Goal: Information Seeking & Learning: Learn about a topic

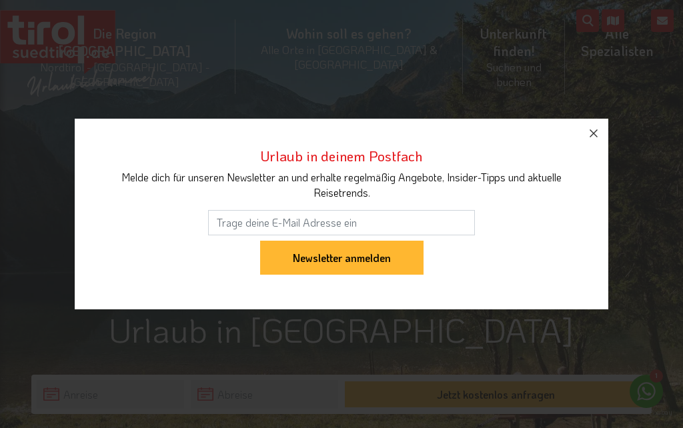
click at [595, 139] on icon "button" at bounding box center [593, 133] width 16 height 16
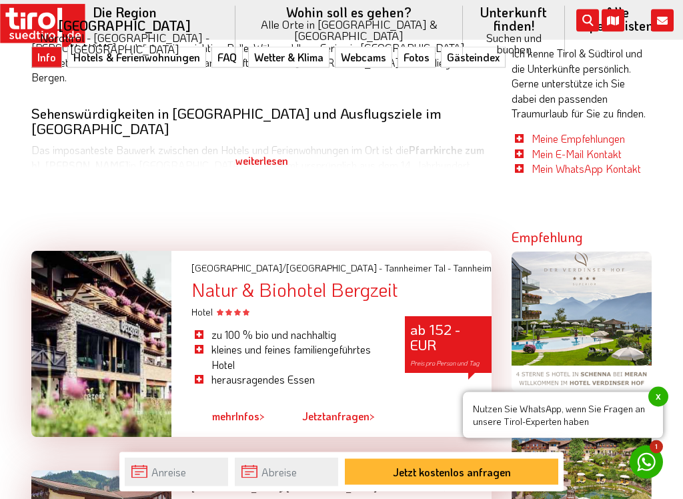
scroll to position [751, 0]
click at [269, 158] on div "weiterlesen" at bounding box center [261, 160] width 460 height 33
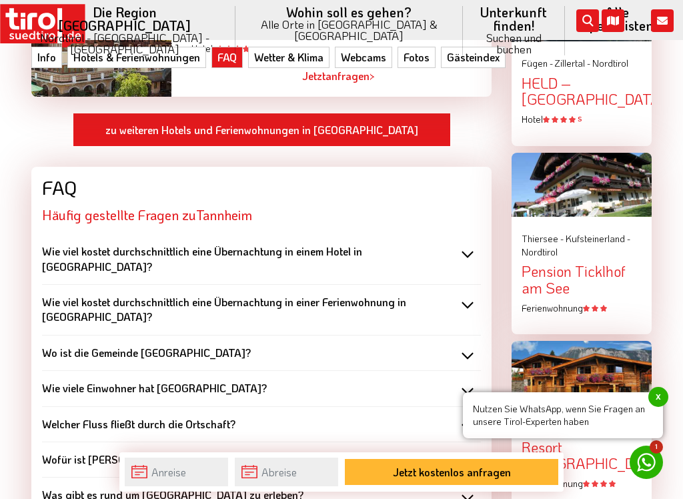
scroll to position [1547, 0]
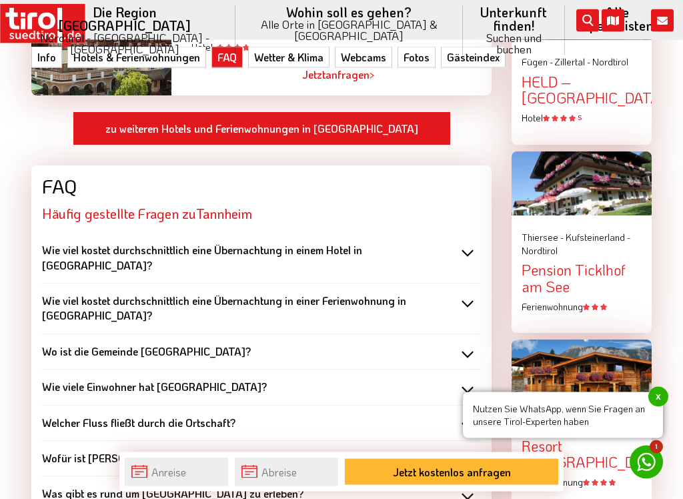
click at [471, 380] on div "Wie viele Einwohner hat [GEOGRAPHIC_DATA]?" at bounding box center [261, 387] width 439 height 15
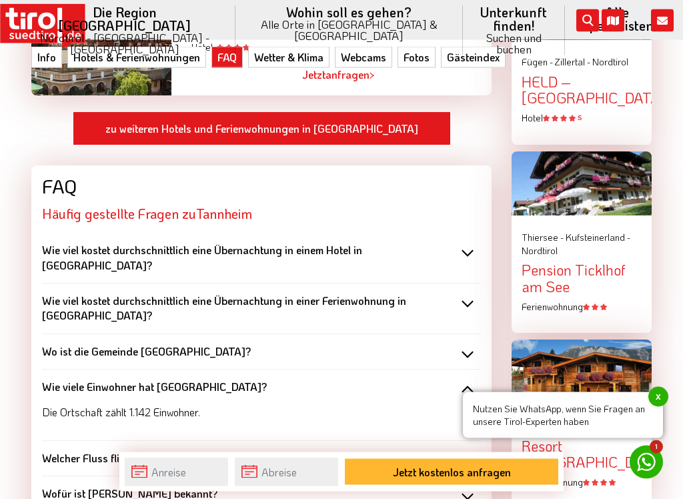
scroll to position [1548, 0]
click at [472, 379] on div "Wie viele Einwohner hat [GEOGRAPHIC_DATA]?" at bounding box center [261, 386] width 439 height 15
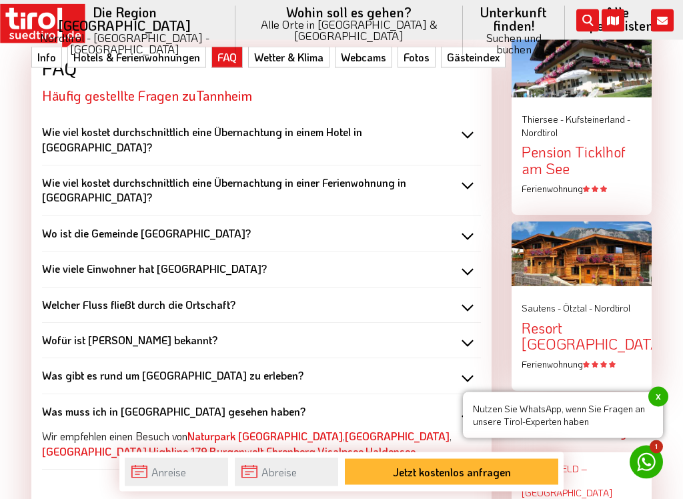
scroll to position [1671, 0]
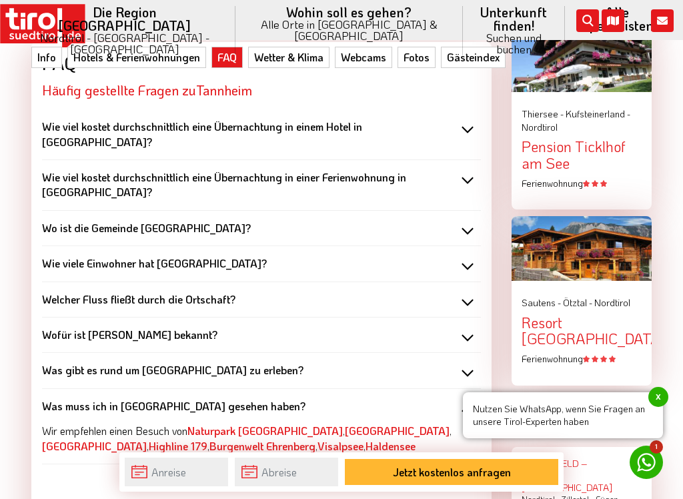
click at [471, 327] on div "Wofür ist [PERSON_NAME] bekannt?" at bounding box center [261, 334] width 439 height 15
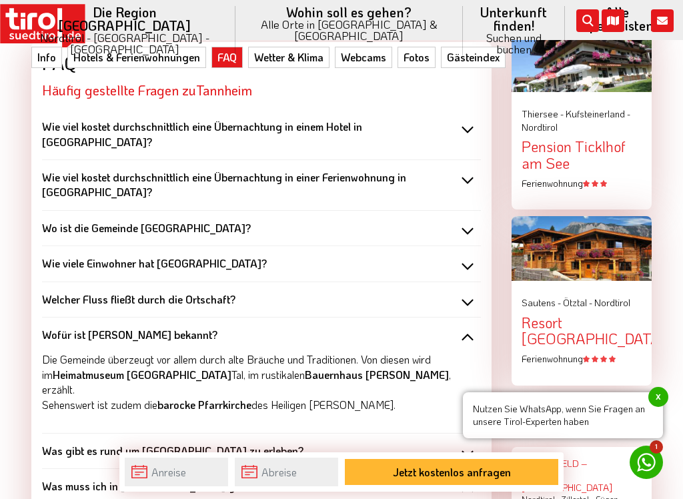
click at [475, 352] on p "Die Gemeinde überzeugt vor allem durch alte Bräuche und Traditionen. Von diesen…" at bounding box center [261, 382] width 439 height 60
click at [469, 327] on div "Wofür ist [PERSON_NAME] bekannt?" at bounding box center [261, 334] width 439 height 15
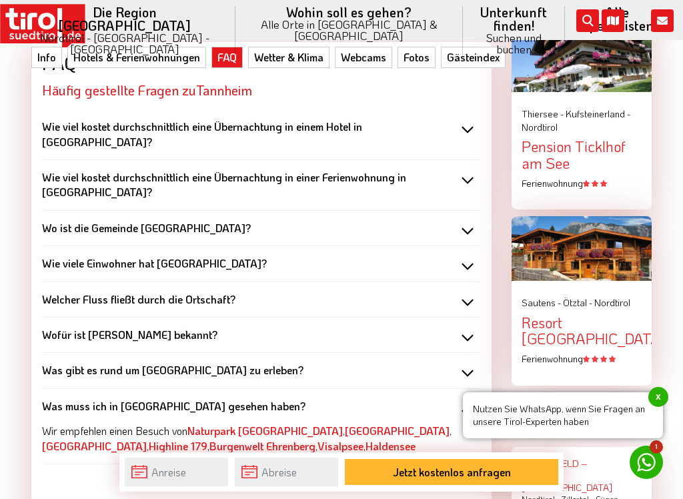
click at [466, 363] on div "Was gibt es rund um [GEOGRAPHIC_DATA] zu erleben?" at bounding box center [261, 370] width 439 height 15
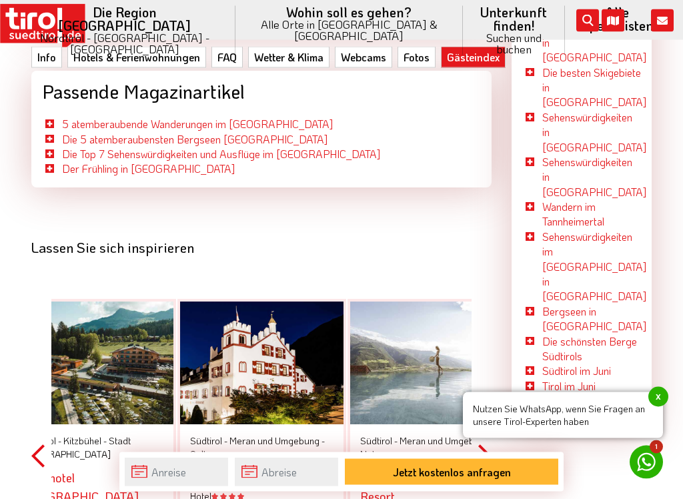
scroll to position [4012, 0]
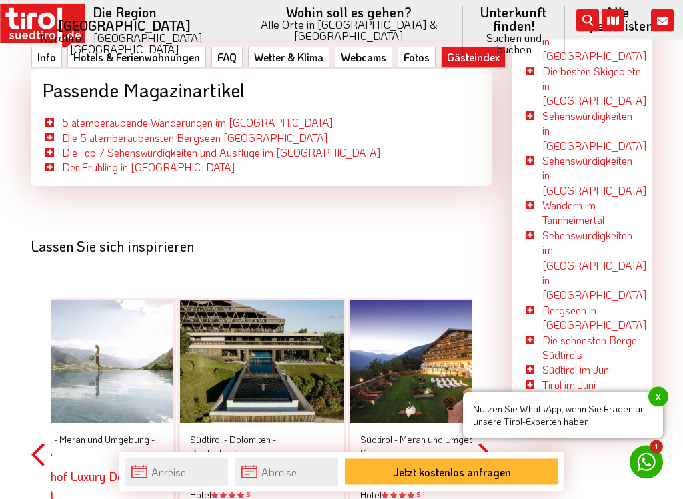
click at [487, 327] on button "Next" at bounding box center [484, 455] width 13 height 389
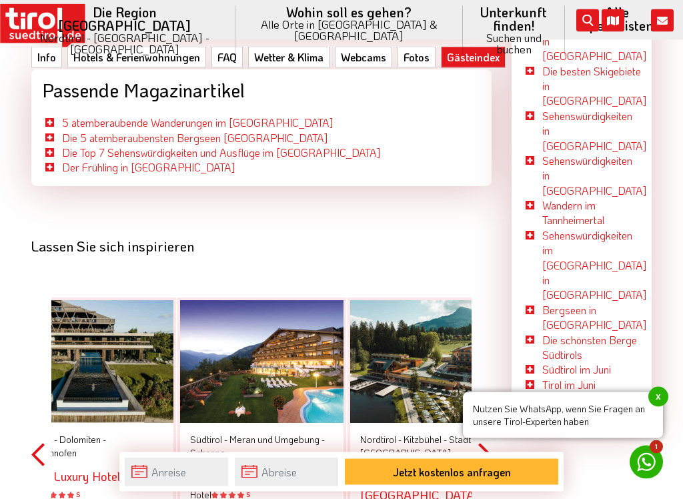
click at [491, 332] on button "Next" at bounding box center [484, 455] width 13 height 389
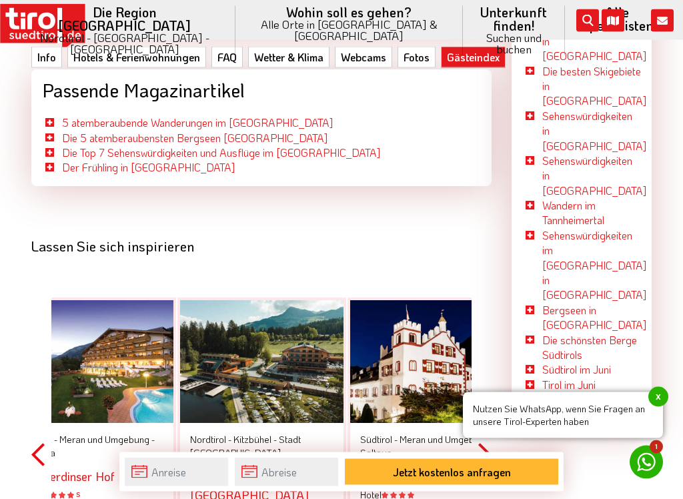
click at [490, 328] on button "Next" at bounding box center [484, 455] width 13 height 389
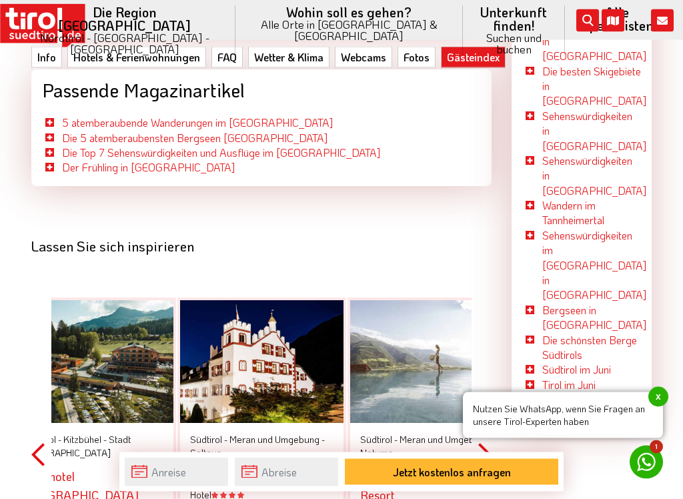
click at [490, 333] on button "Next" at bounding box center [484, 455] width 13 height 389
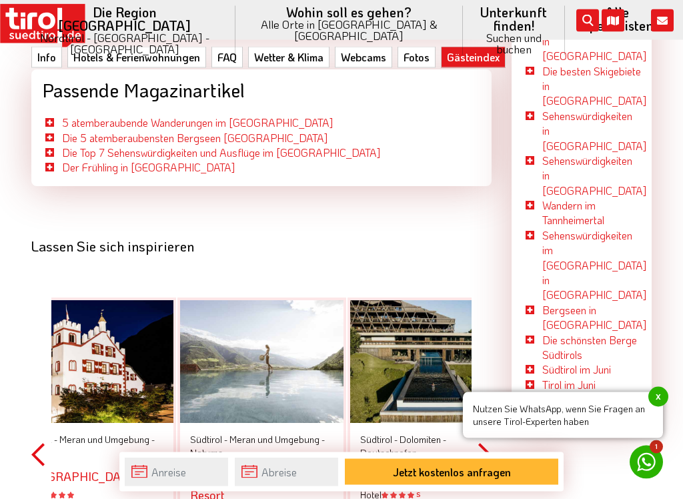
click at [490, 319] on button "Next" at bounding box center [484, 455] width 13 height 389
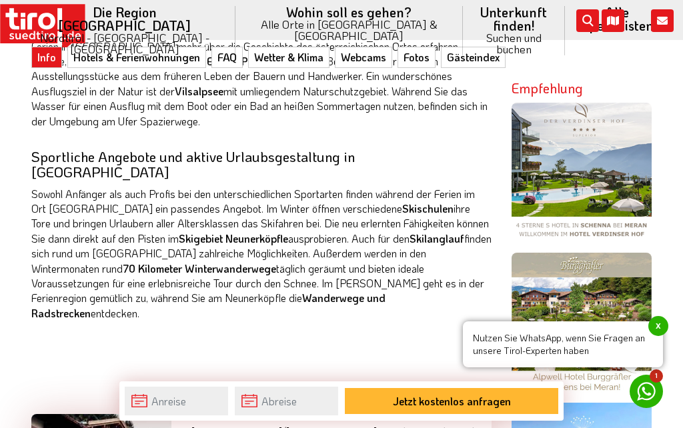
scroll to position [811, 0]
